Goal: Transaction & Acquisition: Purchase product/service

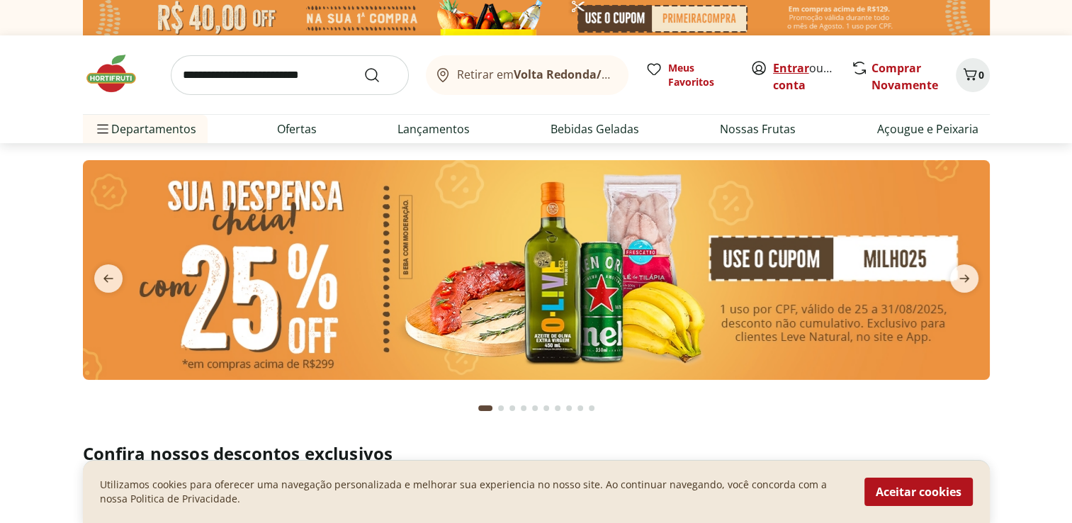
click at [786, 72] on link "Entrar" at bounding box center [791, 68] width 36 height 16
click at [951, 490] on button "Aceitar cookies" at bounding box center [919, 492] width 108 height 28
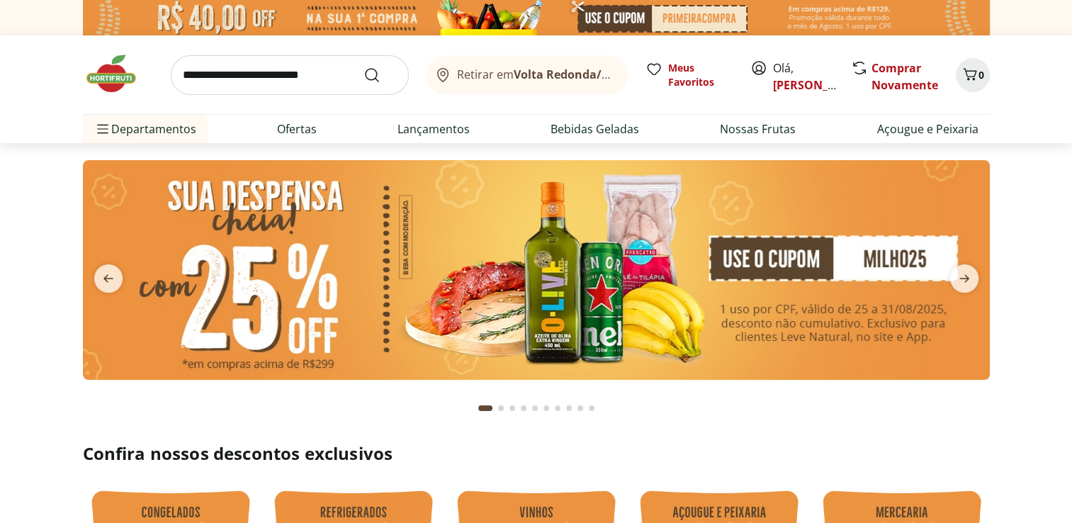
click at [279, 79] on input "search" at bounding box center [290, 75] width 238 height 40
type input "******"
click at [364, 67] on button "Submit Search" at bounding box center [381, 75] width 34 height 17
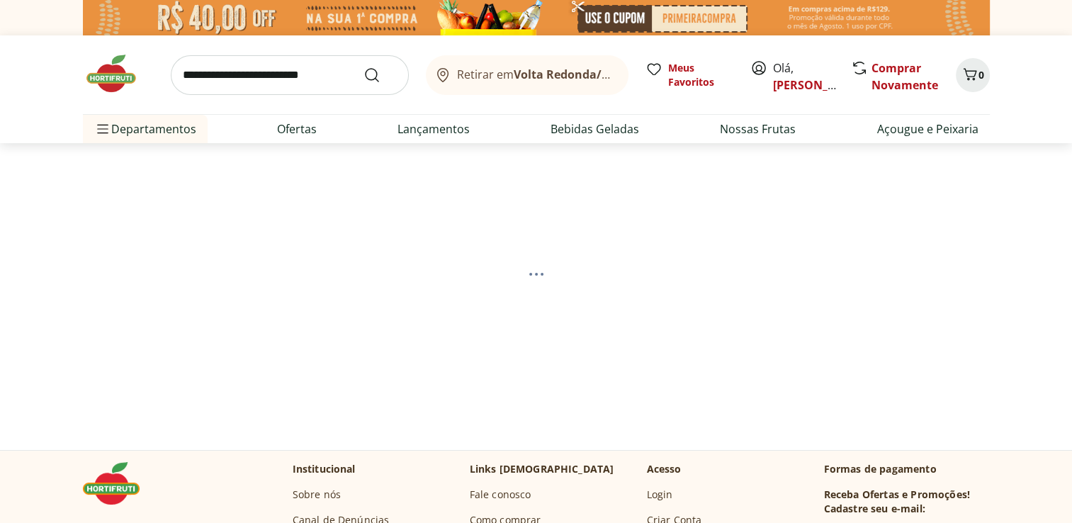
select select "**********"
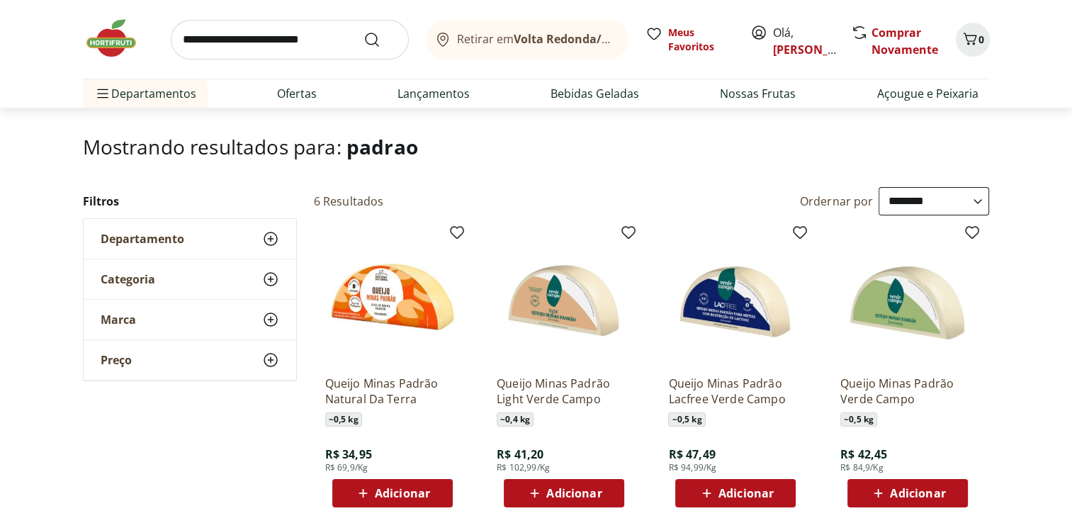
scroll to position [213, 0]
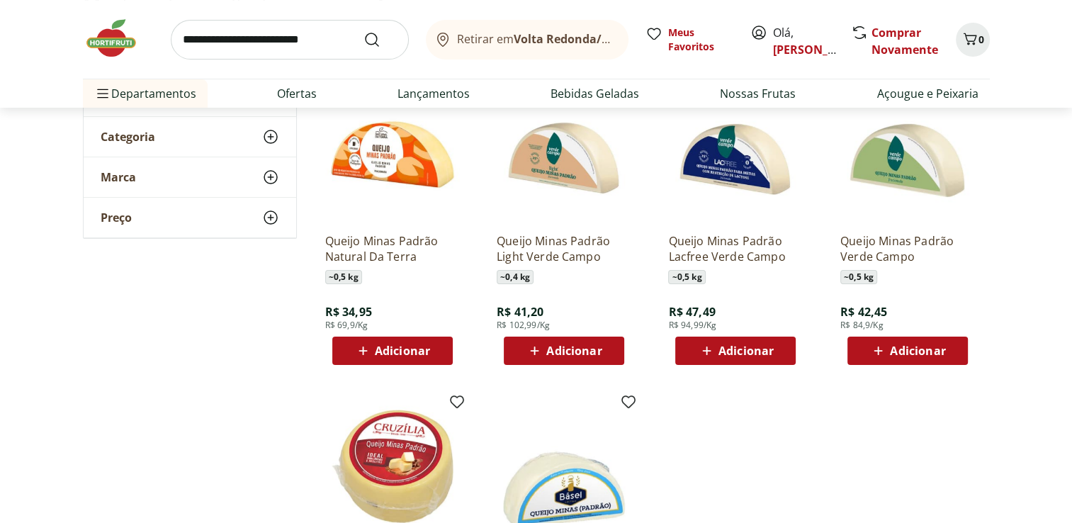
click at [743, 356] on span "Adicionar" at bounding box center [746, 350] width 55 height 11
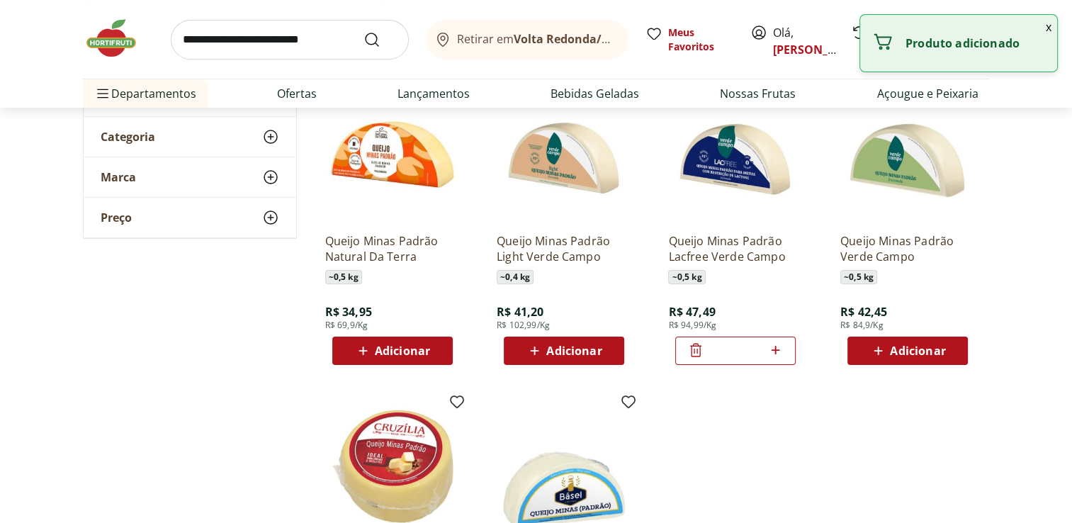
click at [743, 356] on input "*" at bounding box center [735, 351] width 62 height 16
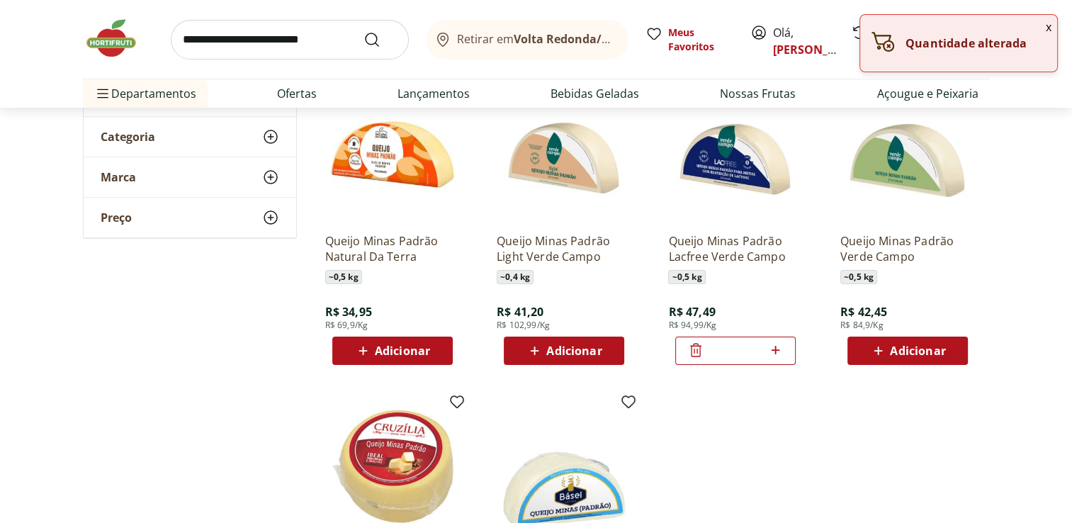
click at [777, 345] on icon at bounding box center [776, 350] width 18 height 17
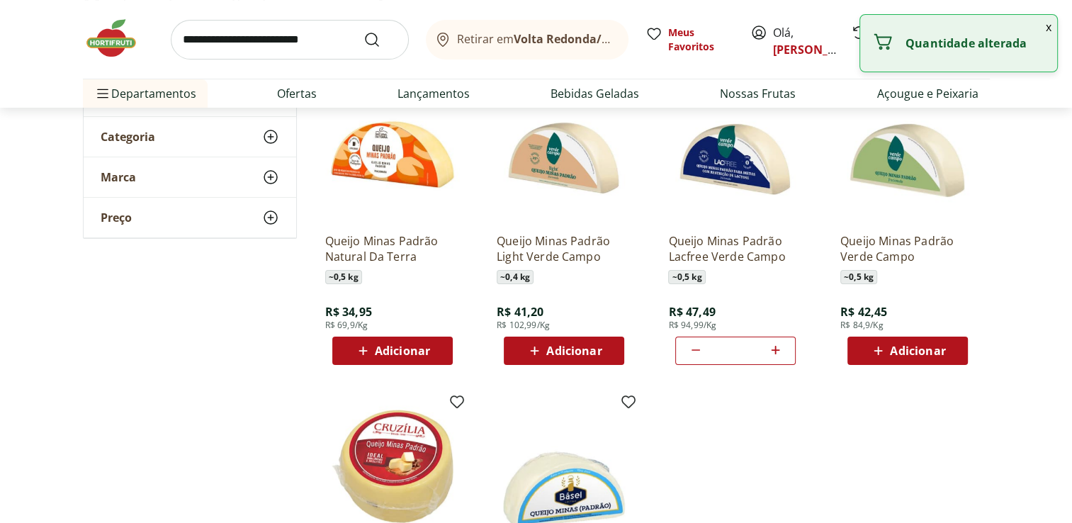
click at [778, 350] on icon at bounding box center [776, 350] width 18 height 17
type input "*"
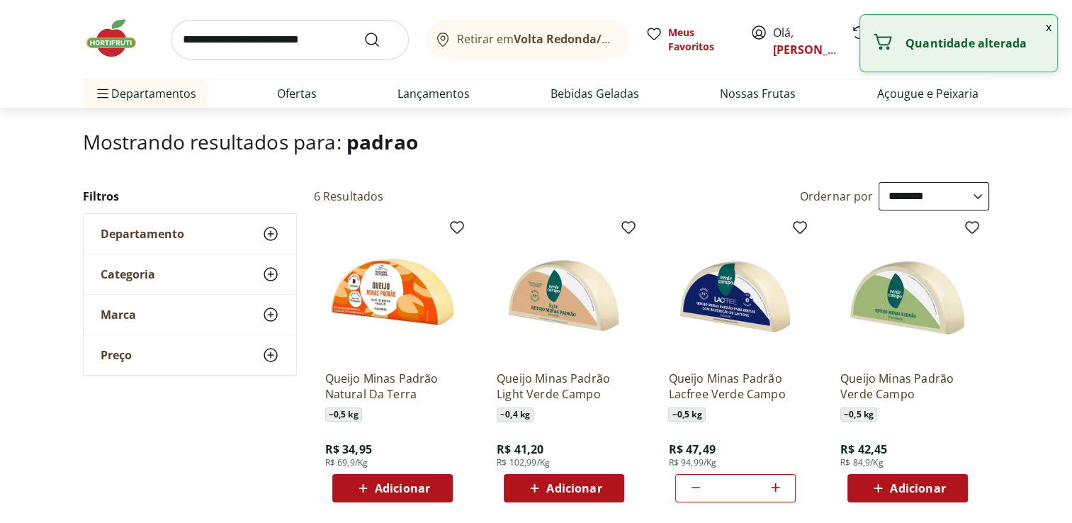
scroll to position [0, 0]
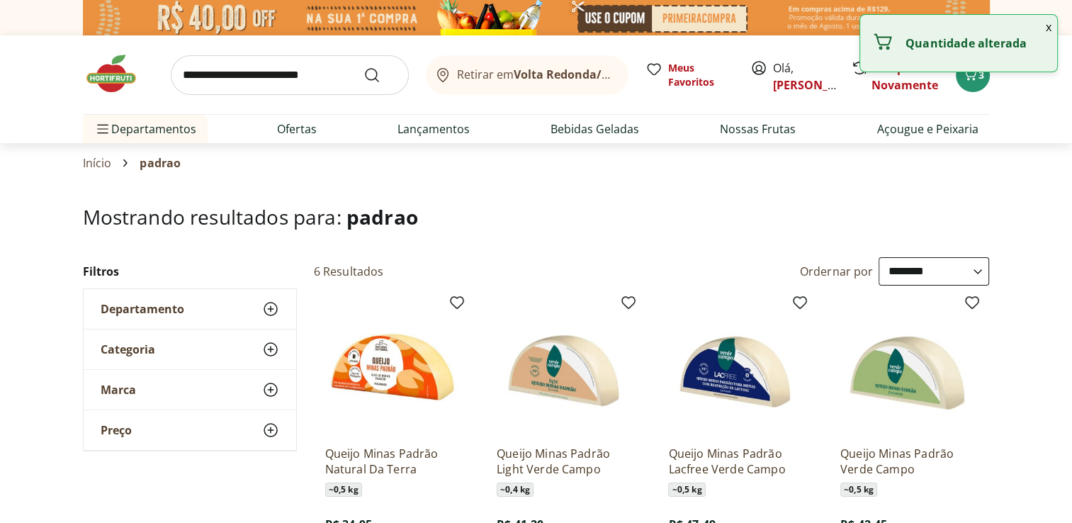
click at [256, 85] on input "search" at bounding box center [290, 75] width 238 height 40
type input "******"
click at [364, 67] on button "Submit Search" at bounding box center [381, 75] width 34 height 17
